Goal: Task Accomplishment & Management: Manage account settings

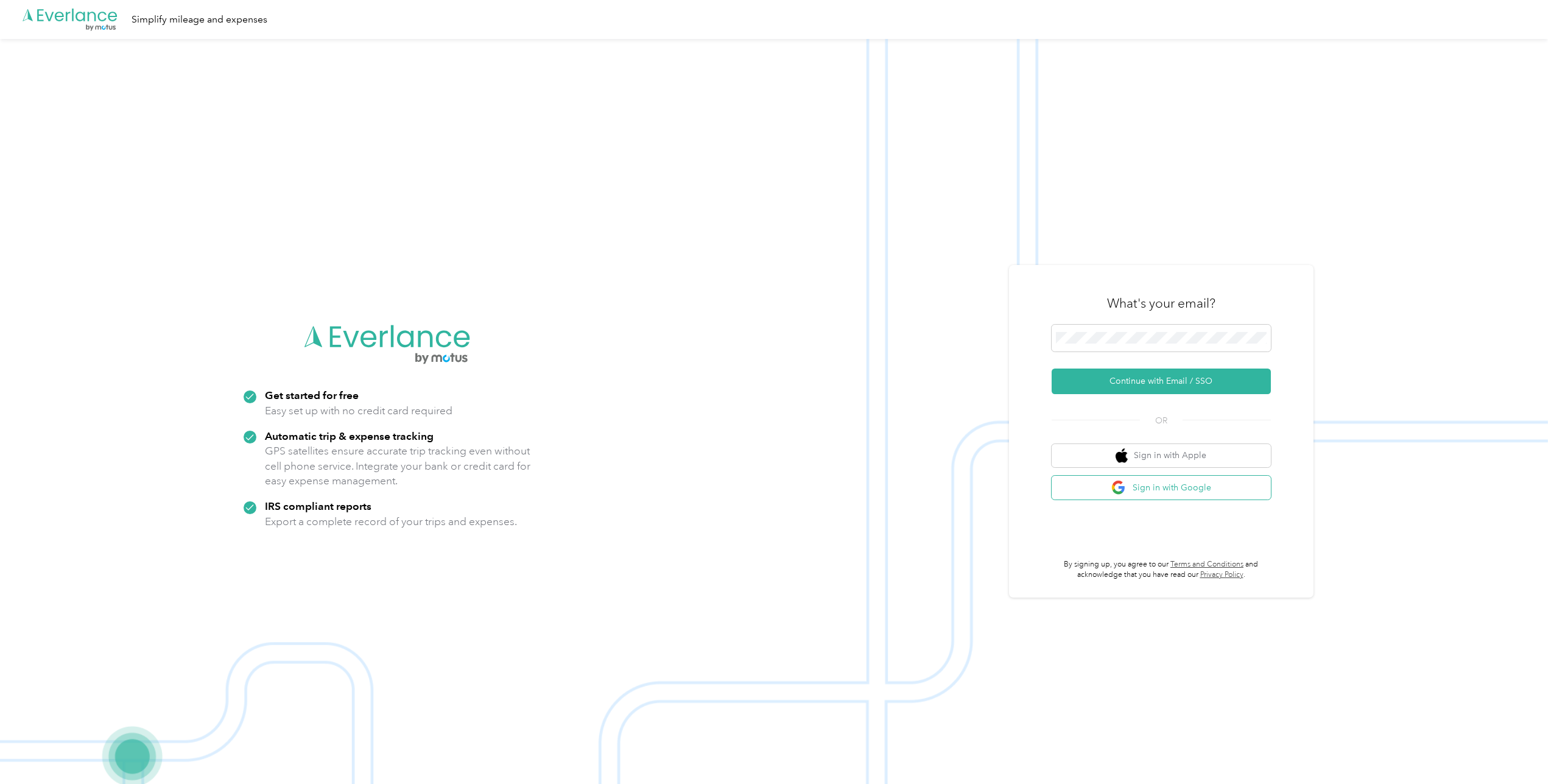
click at [1188, 484] on button "Sign in with Google" at bounding box center [1161, 487] width 219 height 24
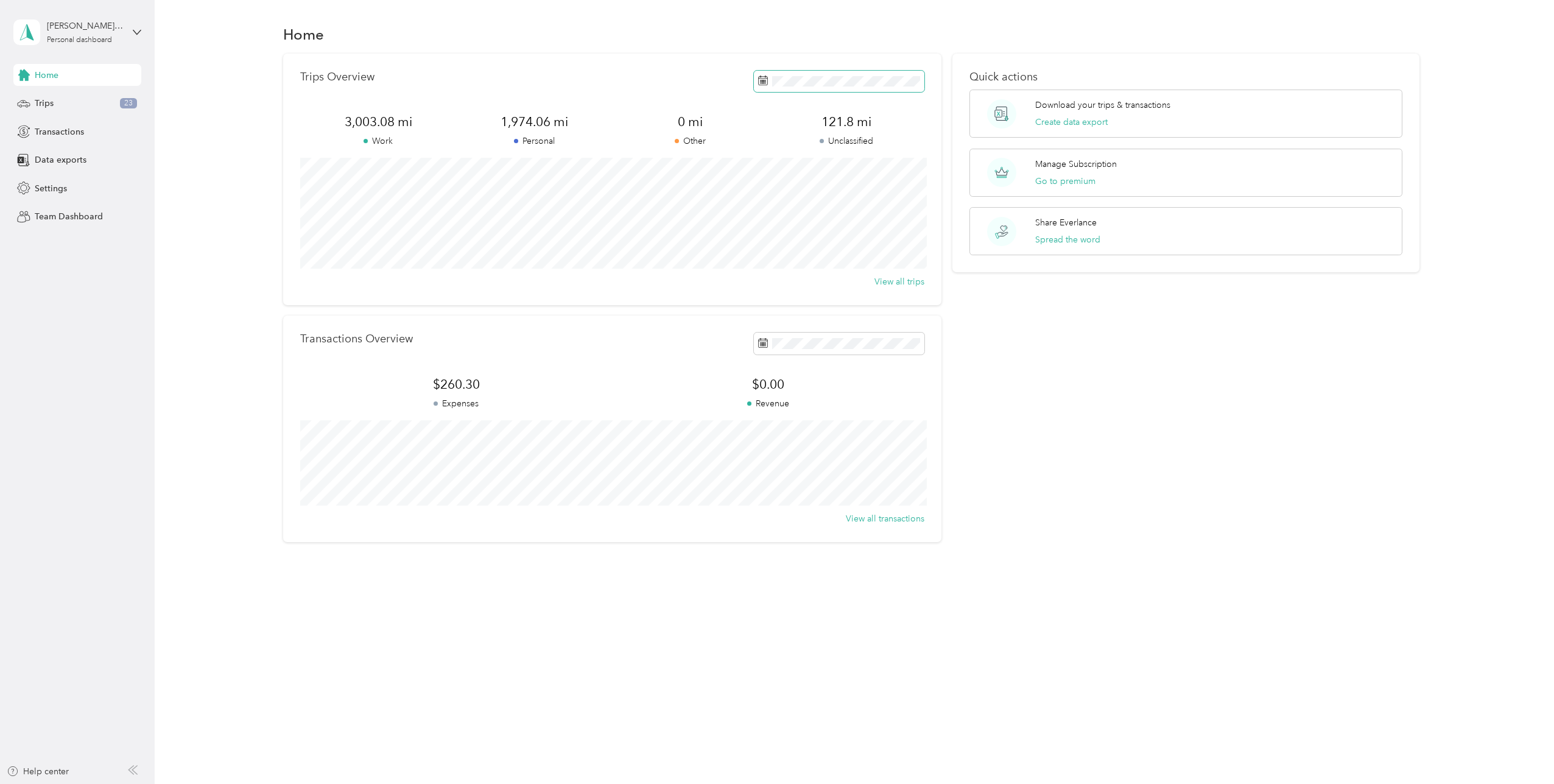
click at [810, 91] on span at bounding box center [839, 81] width 171 height 21
click at [949, 187] on button "Last month" at bounding box center [929, 184] width 74 height 21
click at [777, 153] on icon at bounding box center [779, 152] width 6 height 11
click at [850, 193] on div "1" at bounding box center [853, 194] width 16 height 15
click at [772, 285] on div "31" at bounding box center [775, 289] width 16 height 15
